Goal: Find specific page/section: Find specific page/section

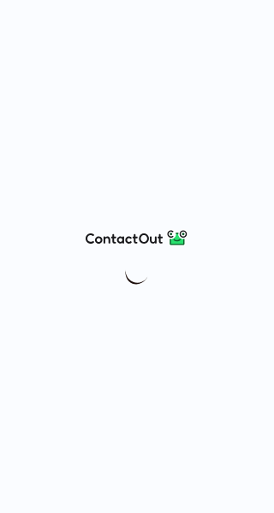
click at [82, 330] on div at bounding box center [137, 256] width 274 height 513
drag, startPoint x: 80, startPoint y: 228, endPoint x: 174, endPoint y: 238, distance: 95.4
click at [174, 238] on div at bounding box center [137, 256] width 274 height 513
click at [80, 151] on div at bounding box center [137, 256] width 274 height 513
drag, startPoint x: 75, startPoint y: 236, endPoint x: 111, endPoint y: 240, distance: 36.2
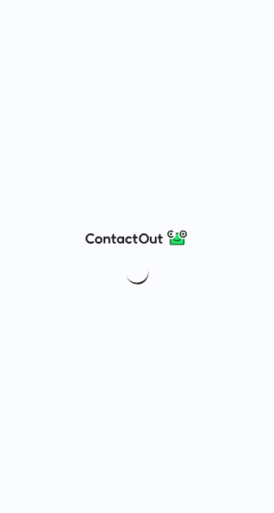
click at [111, 240] on div at bounding box center [137, 256] width 274 height 513
click at [91, 235] on img at bounding box center [137, 237] width 103 height 21
drag, startPoint x: 19, startPoint y: 221, endPoint x: 0, endPoint y: 210, distance: 21.9
click at [17, 219] on div at bounding box center [137, 256] width 274 height 513
click at [141, 208] on div at bounding box center [137, 256] width 274 height 513
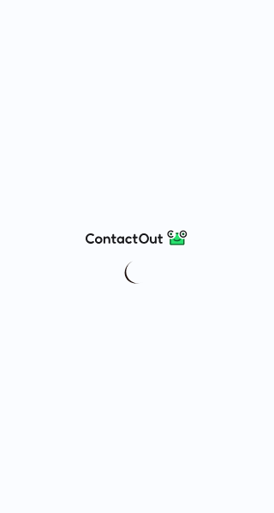
drag, startPoint x: 50, startPoint y: 223, endPoint x: 133, endPoint y: 260, distance: 90.7
click at [179, 292] on div at bounding box center [137, 256] width 274 height 513
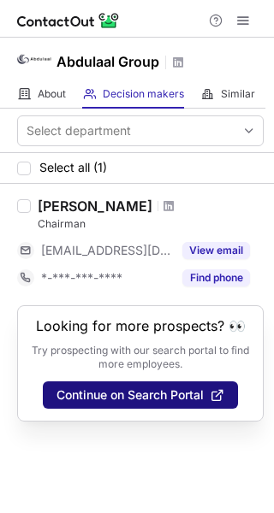
click at [160, 394] on span "Continue on Search Portal" at bounding box center [129, 395] width 147 height 14
